Goal: Task Accomplishment & Management: Complete application form

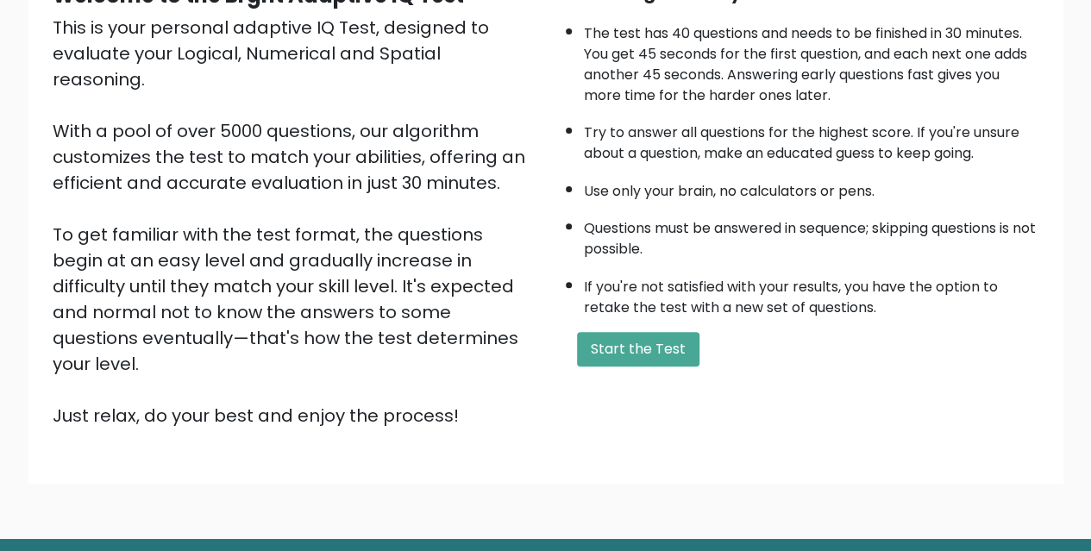
scroll to position [198, 0]
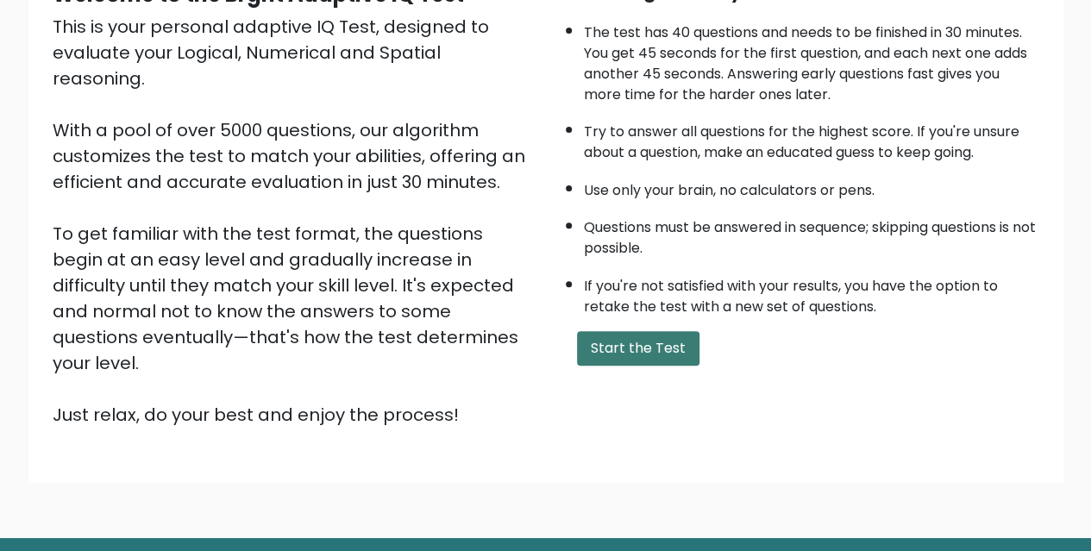
click at [633, 341] on button "Start the Test" at bounding box center [638, 348] width 122 height 34
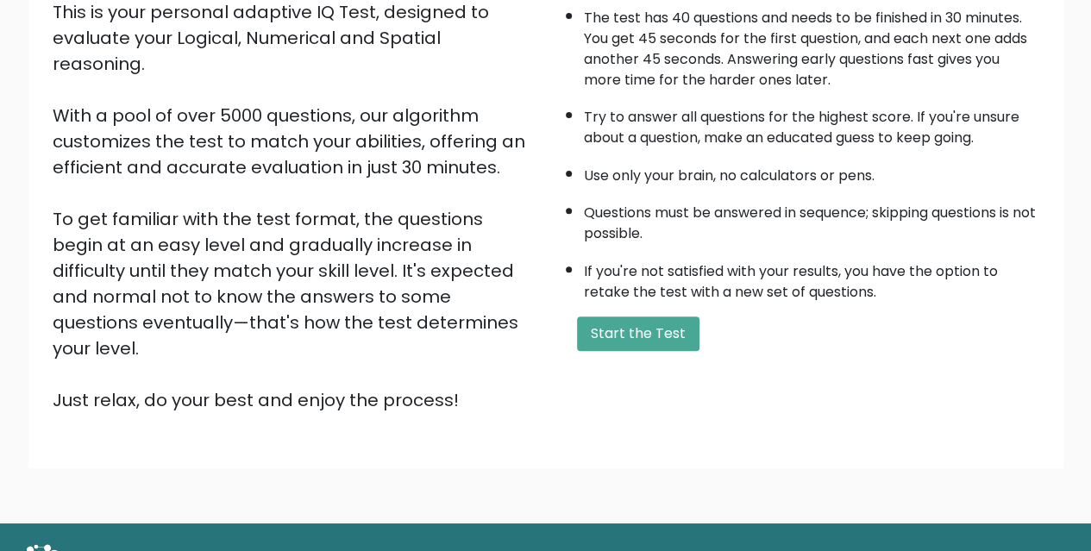
scroll to position [238, 0]
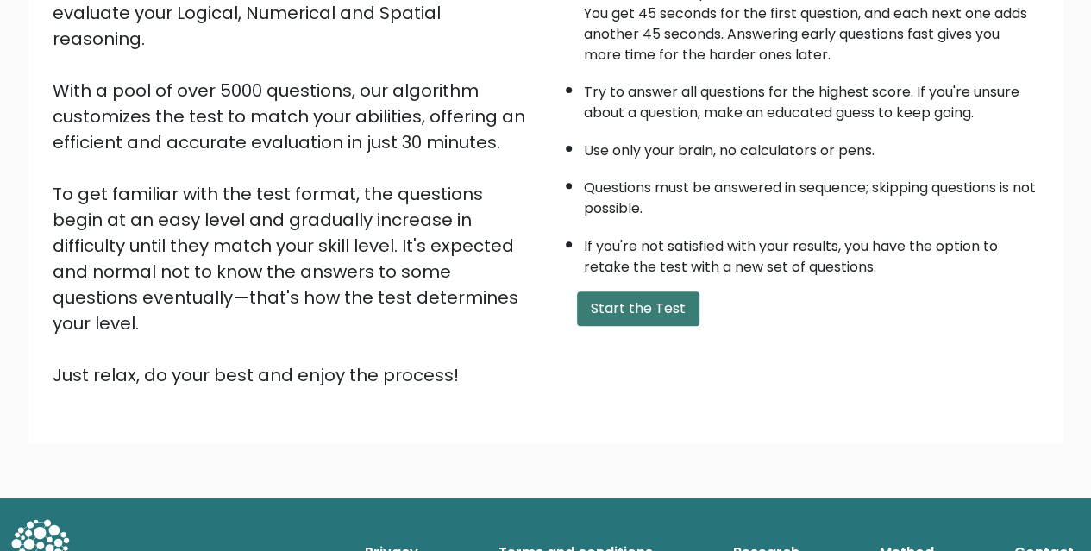
click at [657, 309] on button "Start the Test" at bounding box center [638, 308] width 122 height 34
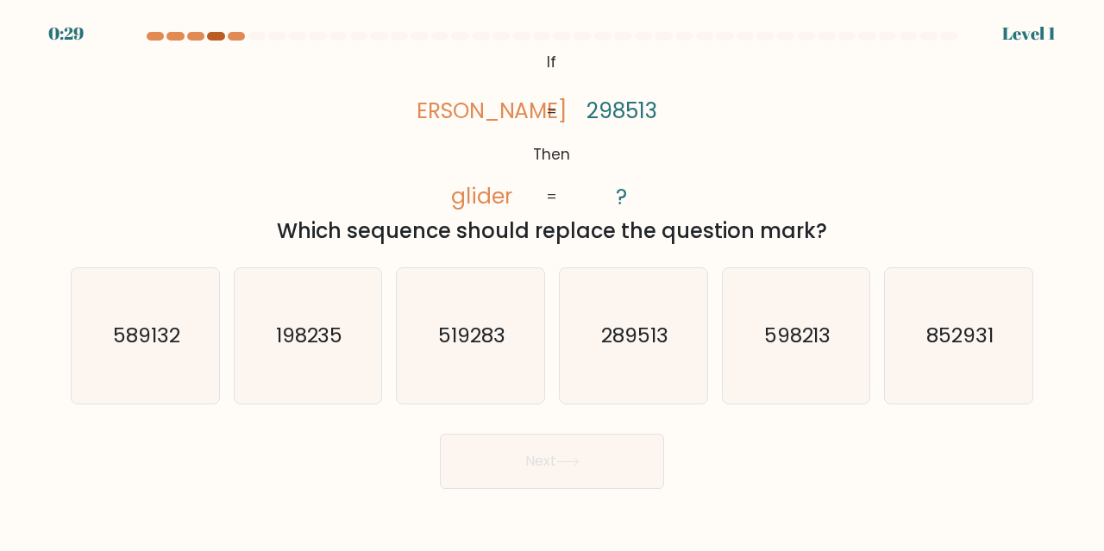
click at [212, 36] on div at bounding box center [215, 36] width 17 height 9
click at [519, 354] on icon "519283" at bounding box center [470, 335] width 135 height 135
click at [552, 280] on input "c. 519283" at bounding box center [552, 278] width 1 height 4
radio input "true"
click at [550, 454] on button "Next" at bounding box center [552, 461] width 224 height 55
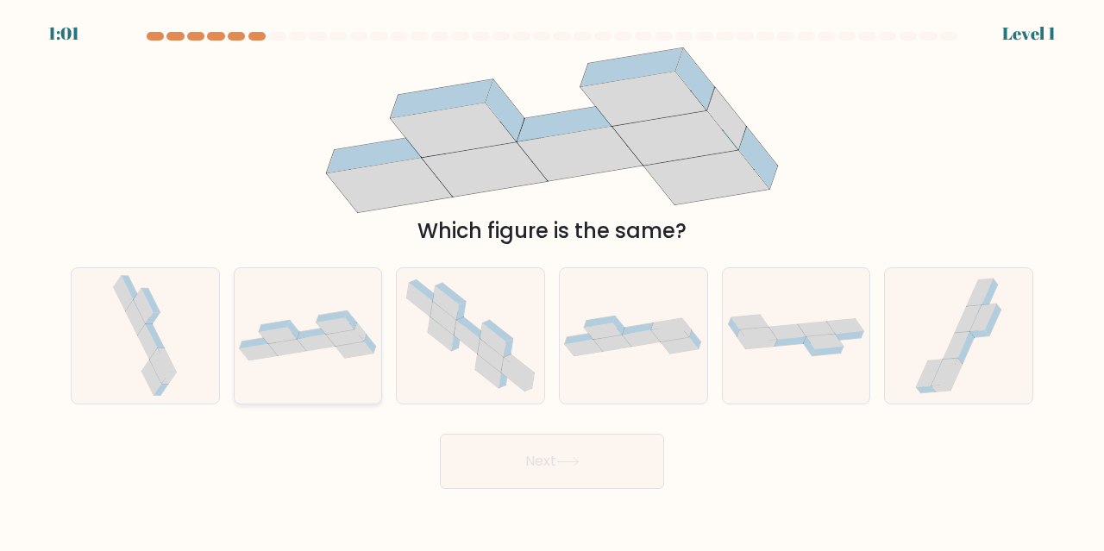
click at [314, 318] on icon at bounding box center [308, 335] width 147 height 50
click at [552, 280] on input "b." at bounding box center [552, 278] width 1 height 4
radio input "true"
click at [536, 455] on button "Next" at bounding box center [552, 461] width 224 height 55
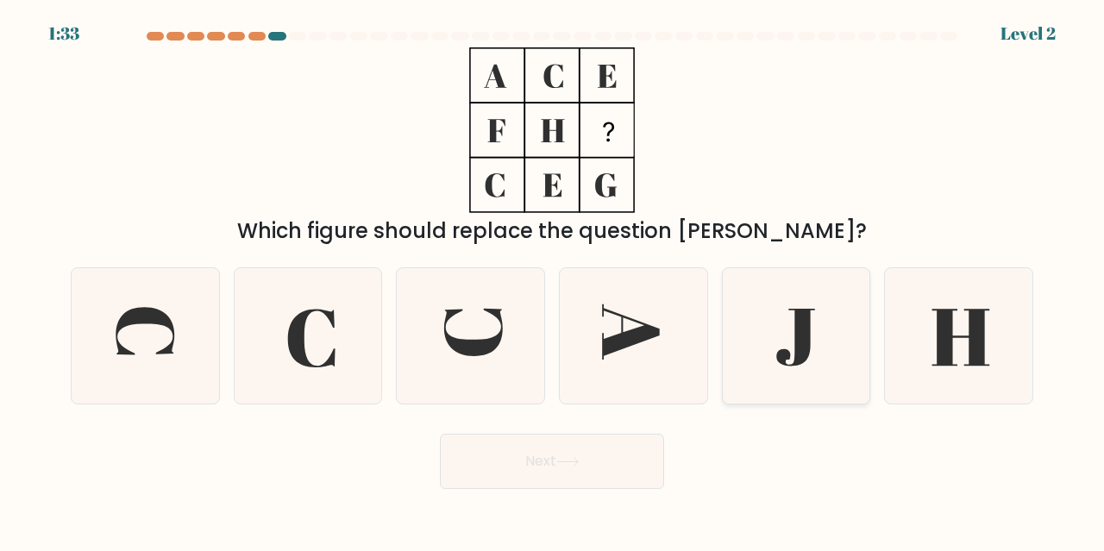
click at [759, 331] on icon at bounding box center [796, 335] width 135 height 135
click at [553, 280] on input "e." at bounding box center [552, 278] width 1 height 4
radio input "true"
click at [583, 449] on button "Next" at bounding box center [552, 461] width 224 height 55
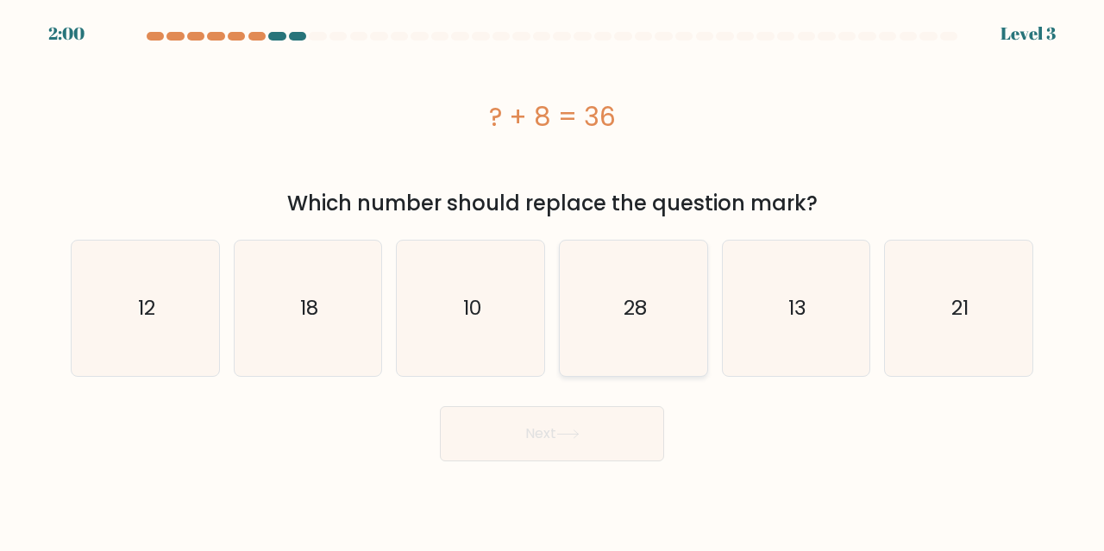
click at [593, 319] on icon "28" at bounding box center [633, 308] width 135 height 135
click at [553, 280] on input "d. 28" at bounding box center [552, 278] width 1 height 4
radio input "true"
click at [539, 436] on button "Next" at bounding box center [552, 433] width 224 height 55
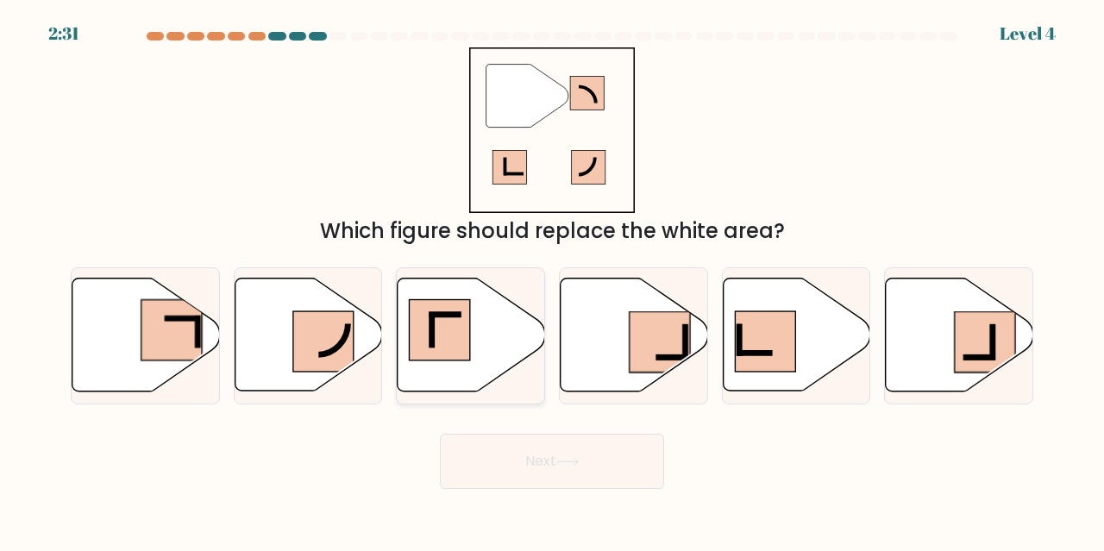
click at [441, 345] on rect at bounding box center [440, 330] width 60 height 60
click at [552, 280] on input "c." at bounding box center [552, 278] width 1 height 4
radio input "true"
click at [518, 466] on button "Next" at bounding box center [552, 461] width 224 height 55
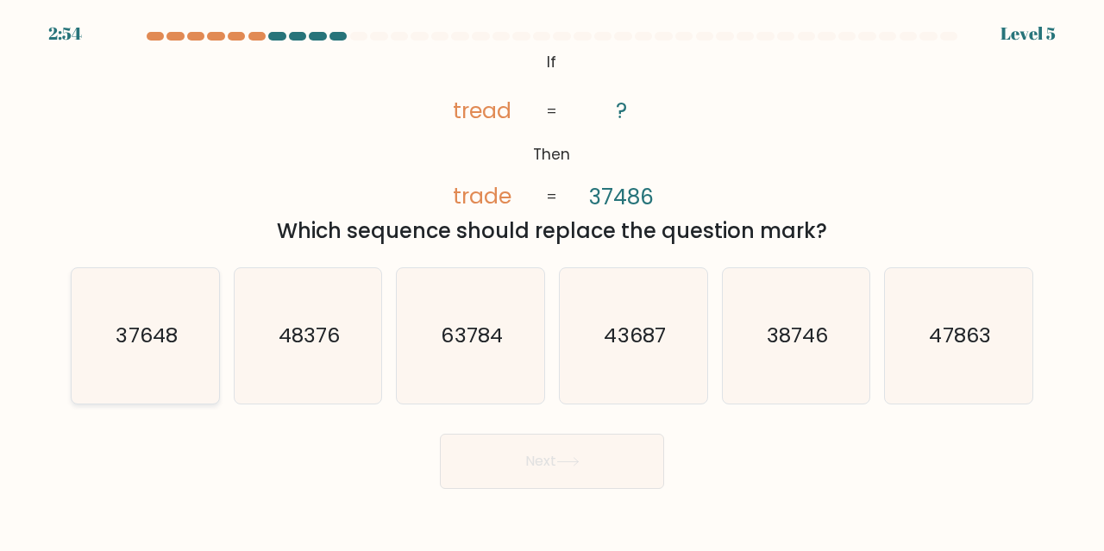
click at [167, 315] on icon "37648" at bounding box center [145, 335] width 135 height 135
click at [552, 280] on input "a. 37648" at bounding box center [552, 278] width 1 height 4
radio input "true"
click at [566, 463] on icon at bounding box center [567, 461] width 23 height 9
